Goal: Task Accomplishment & Management: Use online tool/utility

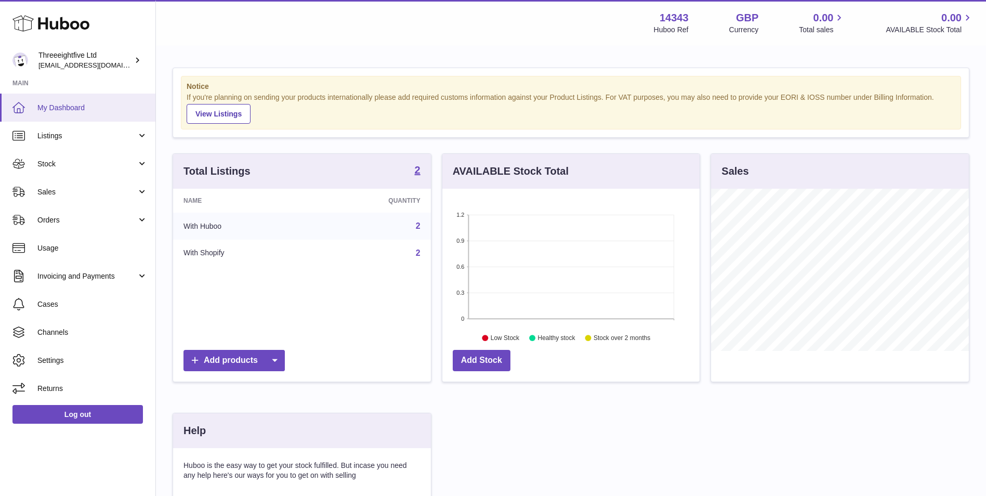
scroll to position [162, 257]
click at [118, 194] on span "Sales" at bounding box center [86, 192] width 99 height 10
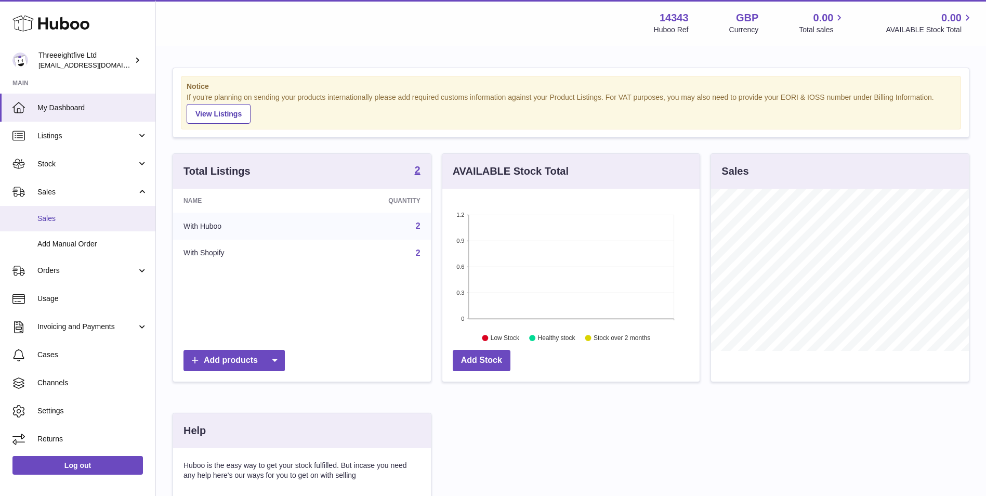
click at [108, 219] on span "Sales" at bounding box center [92, 219] width 110 height 10
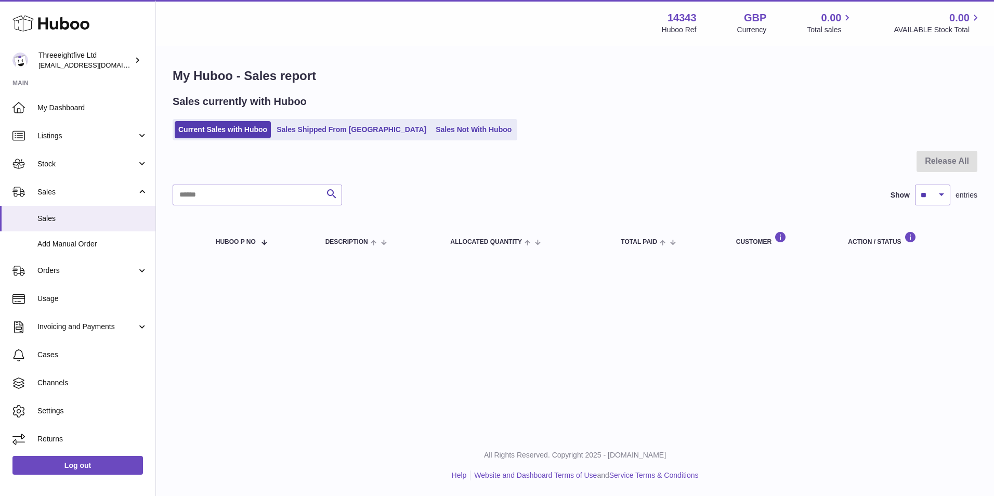
click at [411, 117] on div "Sales currently with Huboo Current Sales with Huboo Sales Shipped From Huboo Sa…" at bounding box center [575, 118] width 805 height 46
click at [432, 126] on link "Sales Not With Huboo" at bounding box center [473, 129] width 83 height 17
